Goal: Go to known website: Access a specific website the user already knows

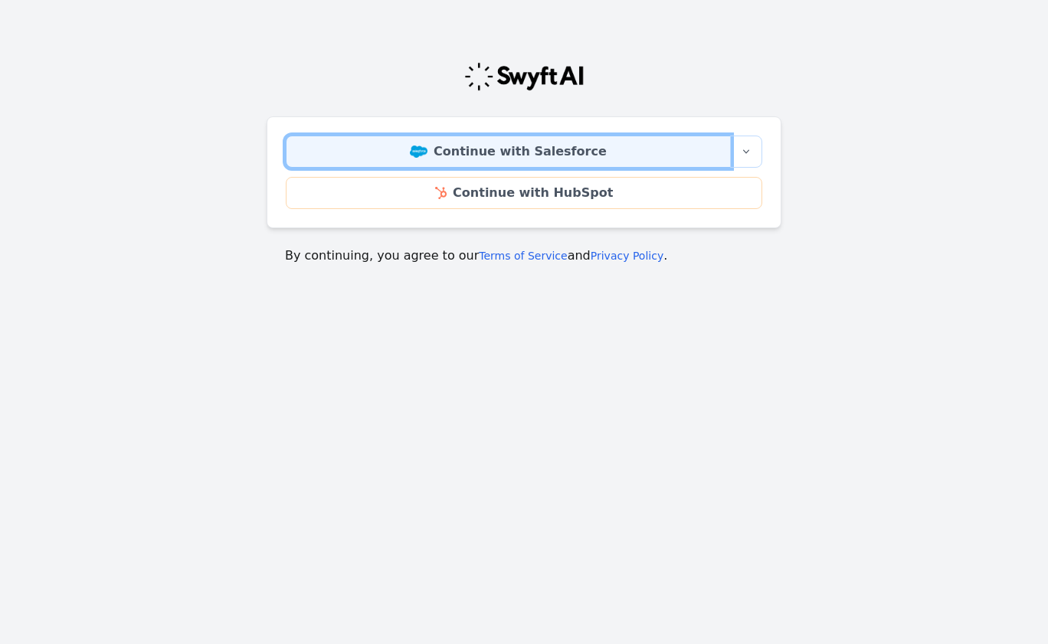
click at [558, 156] on link "Continue with Salesforce" at bounding box center [508, 152] width 445 height 32
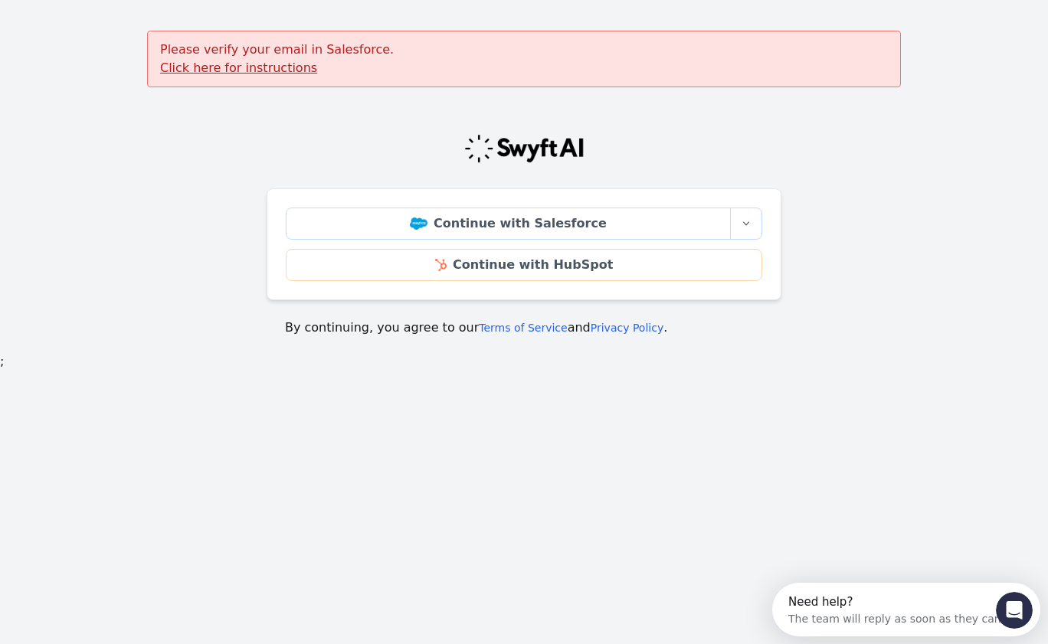
click at [191, 67] on u "Click here for instructions" at bounding box center [238, 68] width 157 height 15
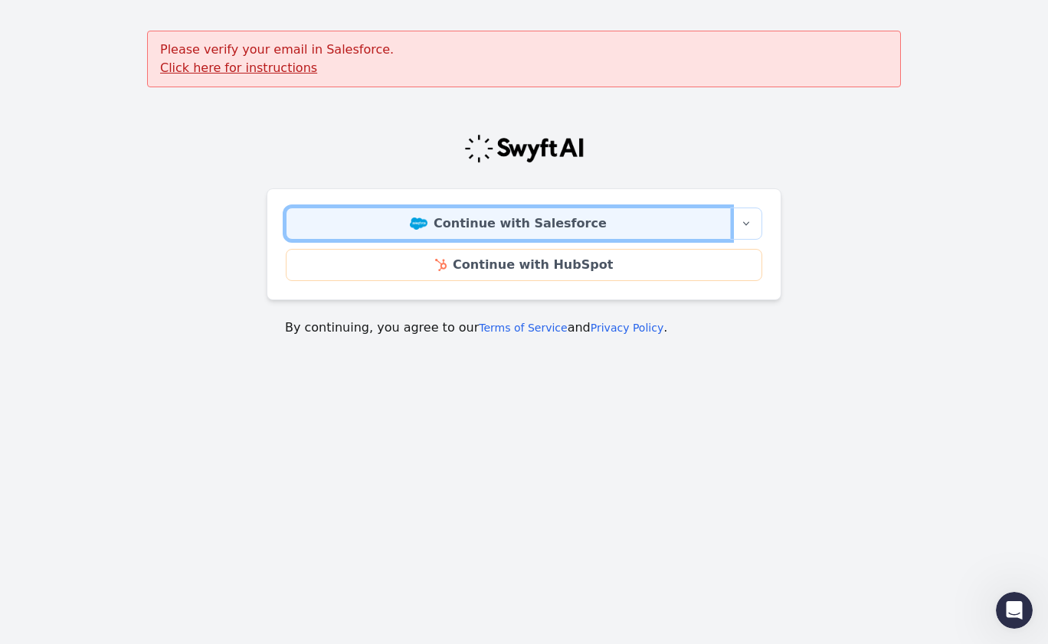
click at [498, 228] on link "Continue with Salesforce" at bounding box center [508, 224] width 445 height 32
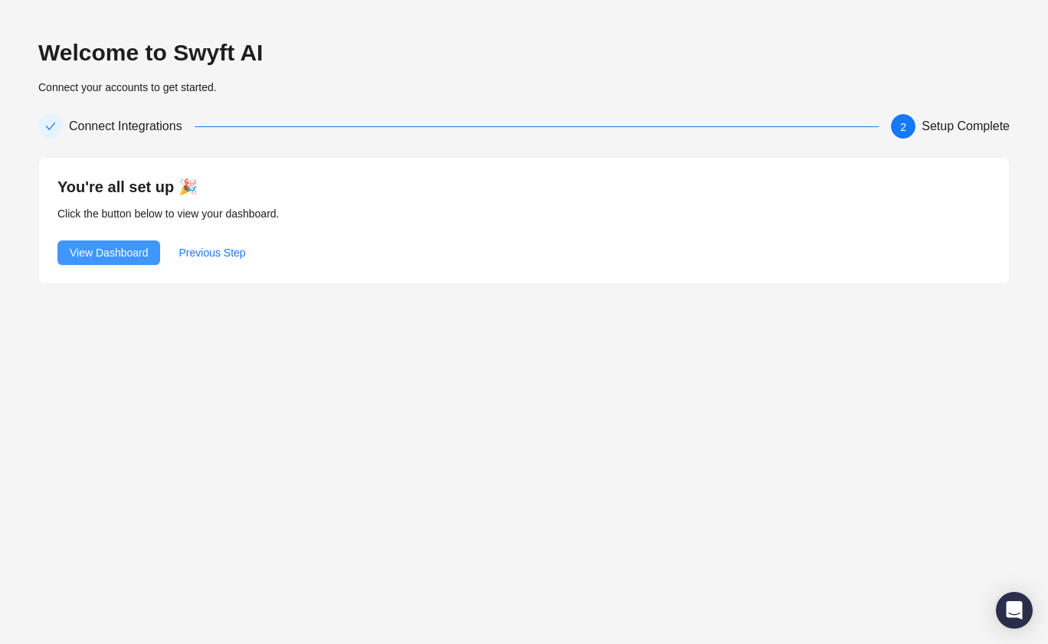
click at [123, 250] on span "View Dashboard" at bounding box center [109, 252] width 78 height 17
